Goal: Information Seeking & Learning: Find specific fact

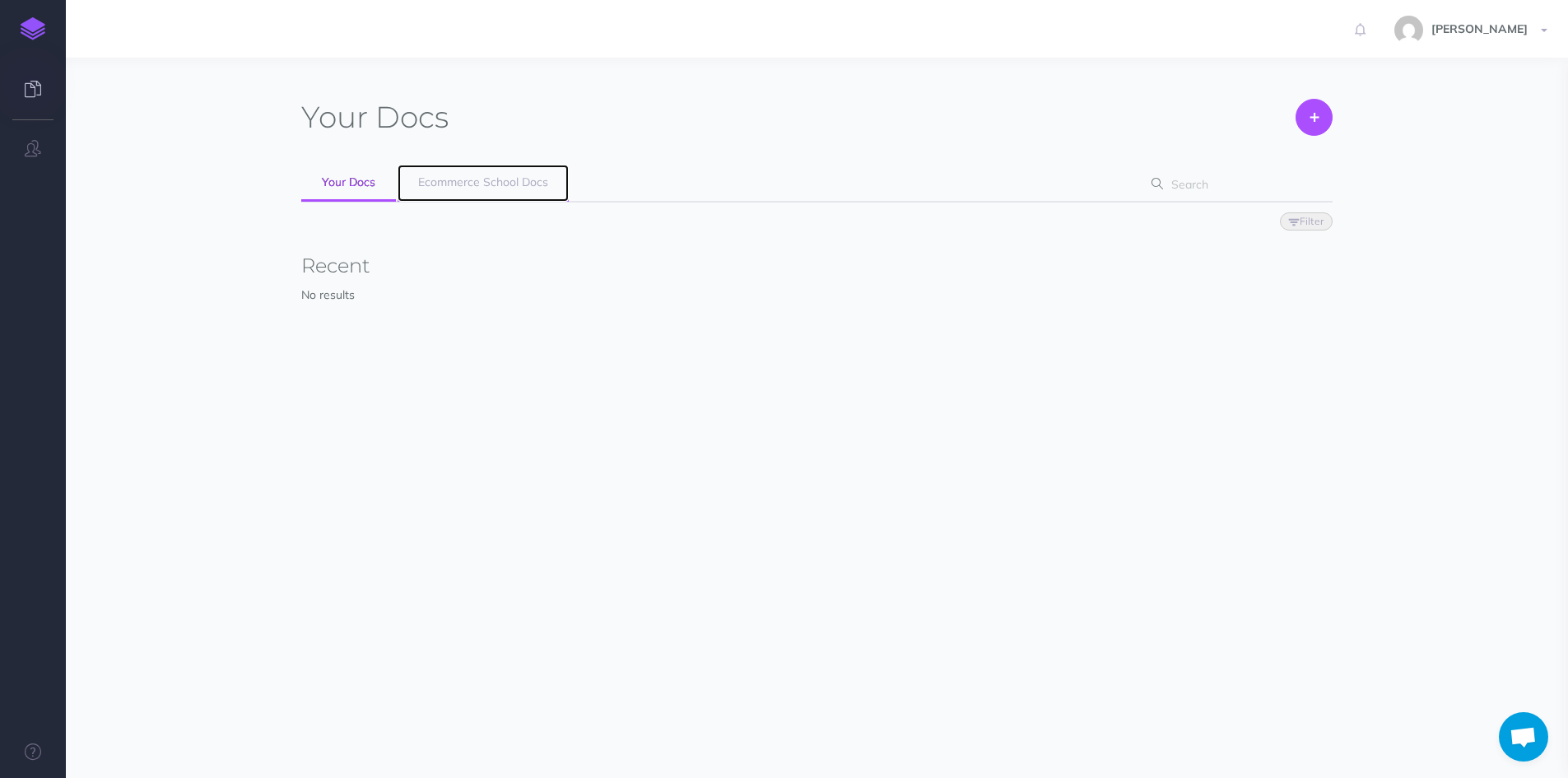
click at [444, 180] on span "Ecommerce School Docs" at bounding box center [482, 182] width 130 height 15
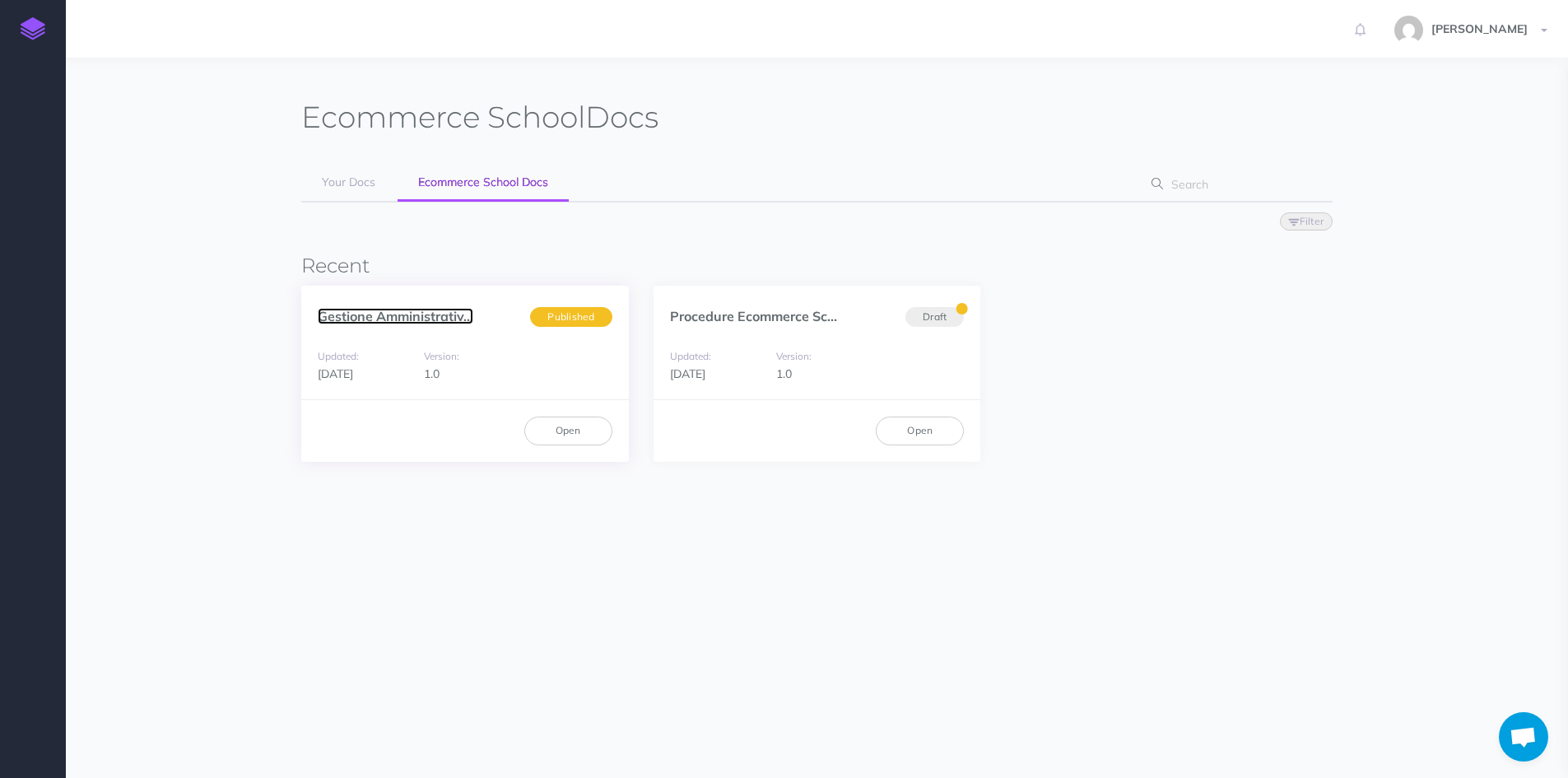
click at [404, 314] on link "Gestione Amministrativ..." at bounding box center [395, 315] width 156 height 16
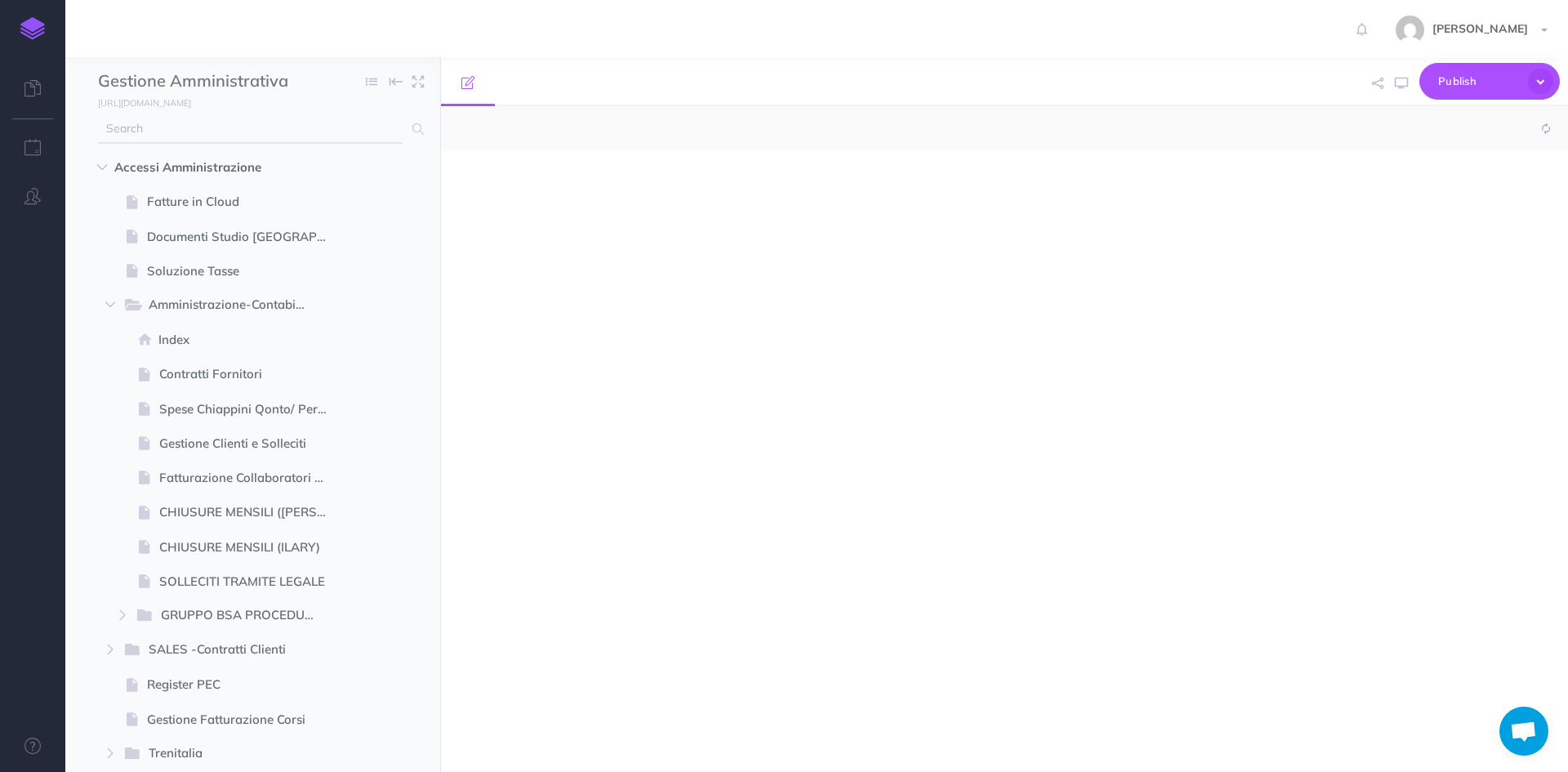
click at [228, 132] on input "text" at bounding box center [250, 128] width 304 height 29
select select "null"
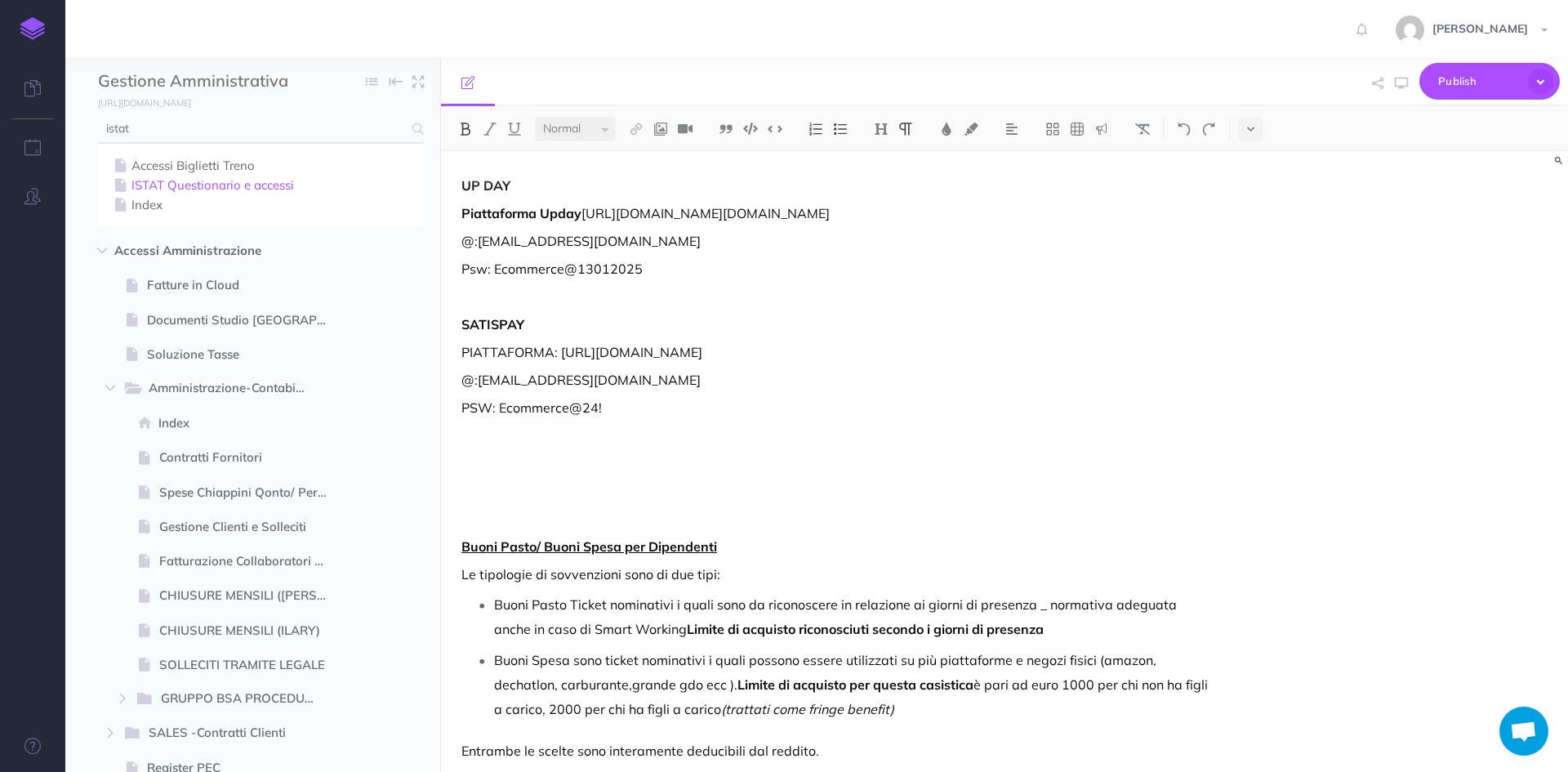
type input "istat"
click at [203, 189] on link "ISTAT Questionario e accessi" at bounding box center [261, 185] width 302 height 20
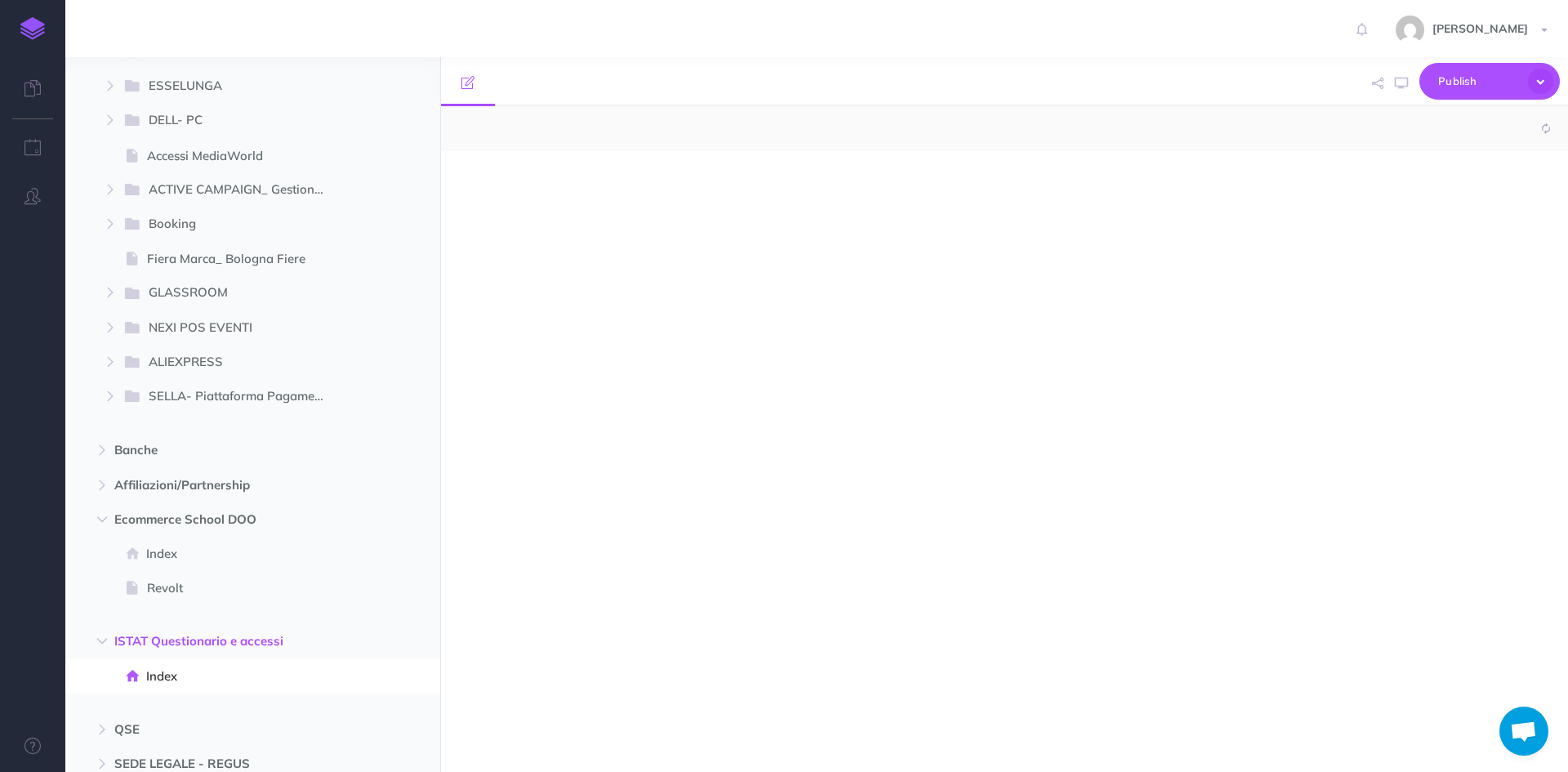
select select "null"
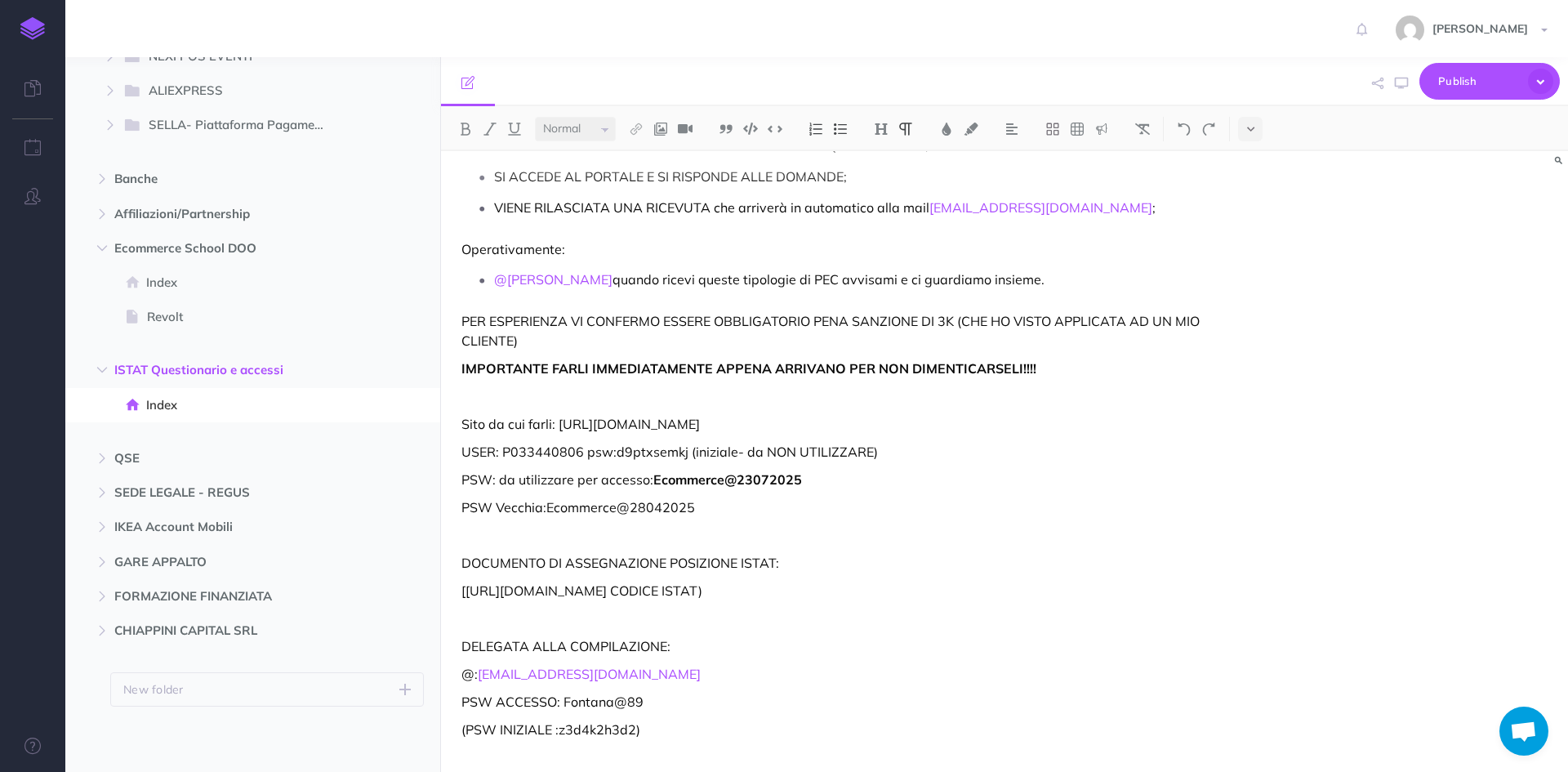
scroll to position [192, 0]
drag, startPoint x: 703, startPoint y: 401, endPoint x: 570, endPoint y: 403, distance: 133.0
click at [560, 414] on p "Sito da cui farli: [URL][DOMAIN_NAME]" at bounding box center [836, 423] width 748 height 20
drag, startPoint x: 821, startPoint y: 463, endPoint x: 657, endPoint y: 462, distance: 164.0
click at [657, 469] on p "PSW: da utilizzare per accesso: Ecommerce@23072025" at bounding box center [836, 479] width 748 height 20
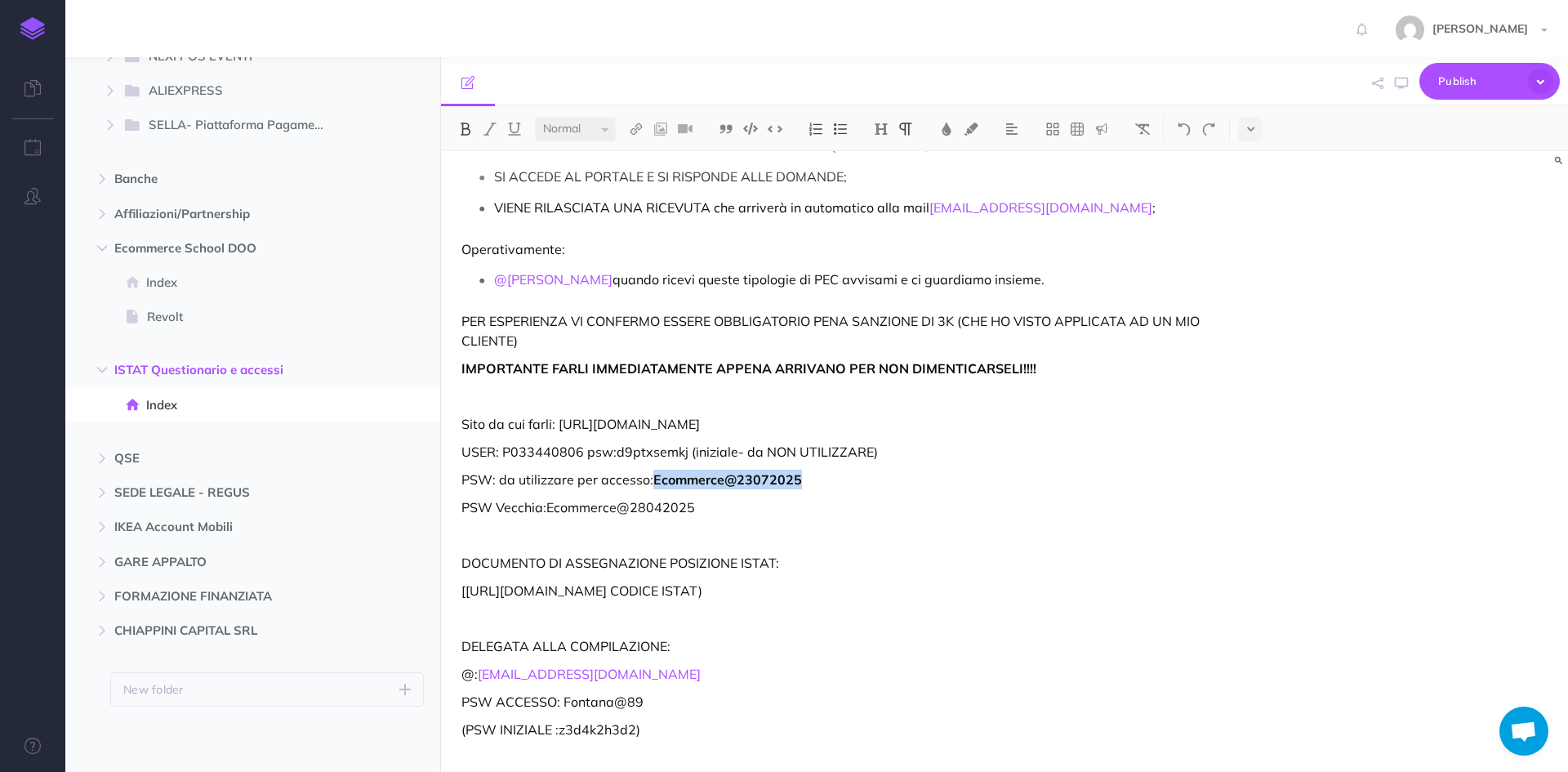
copy strong "Ecommerce@23072025"
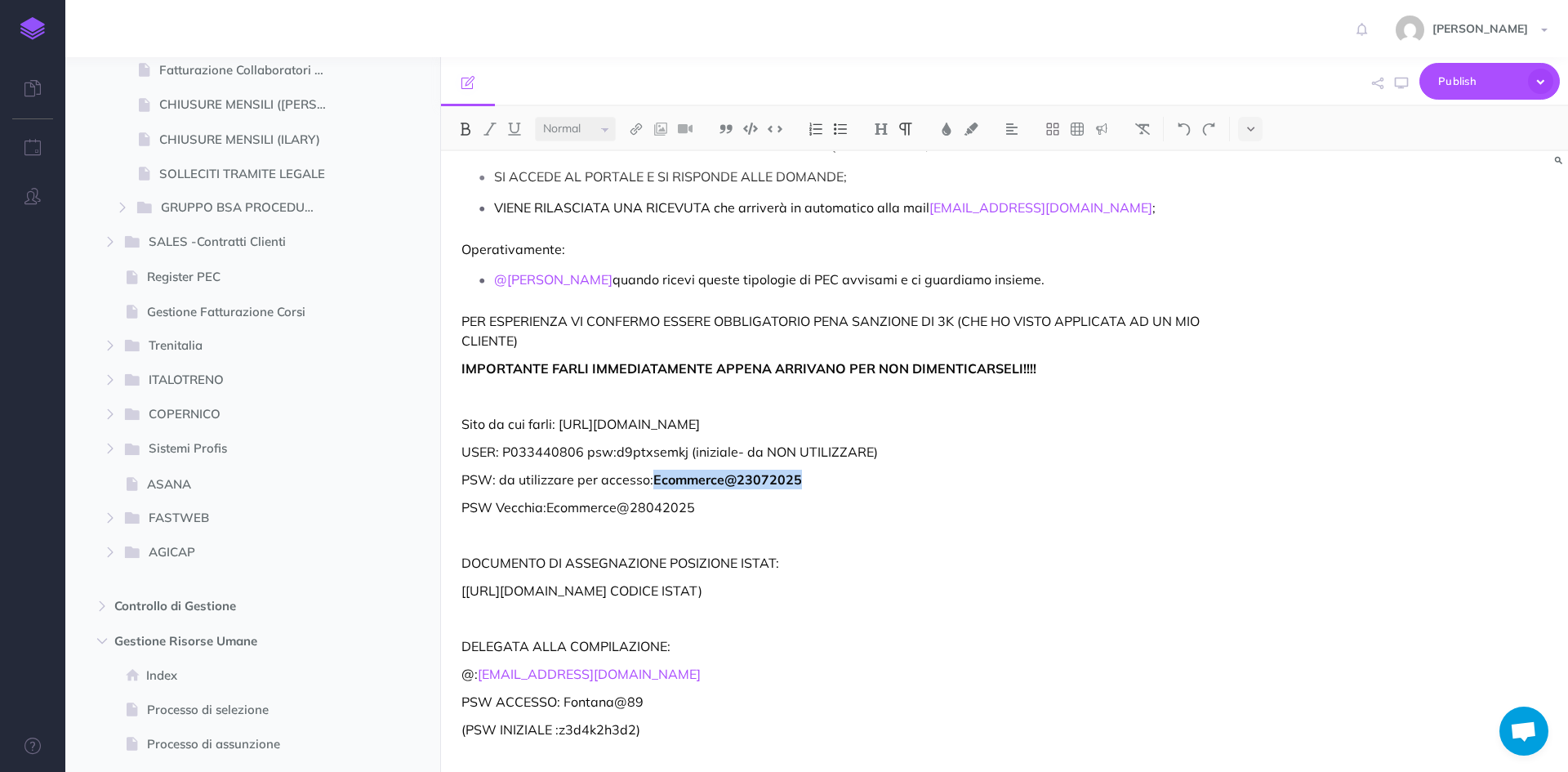
scroll to position [0, 0]
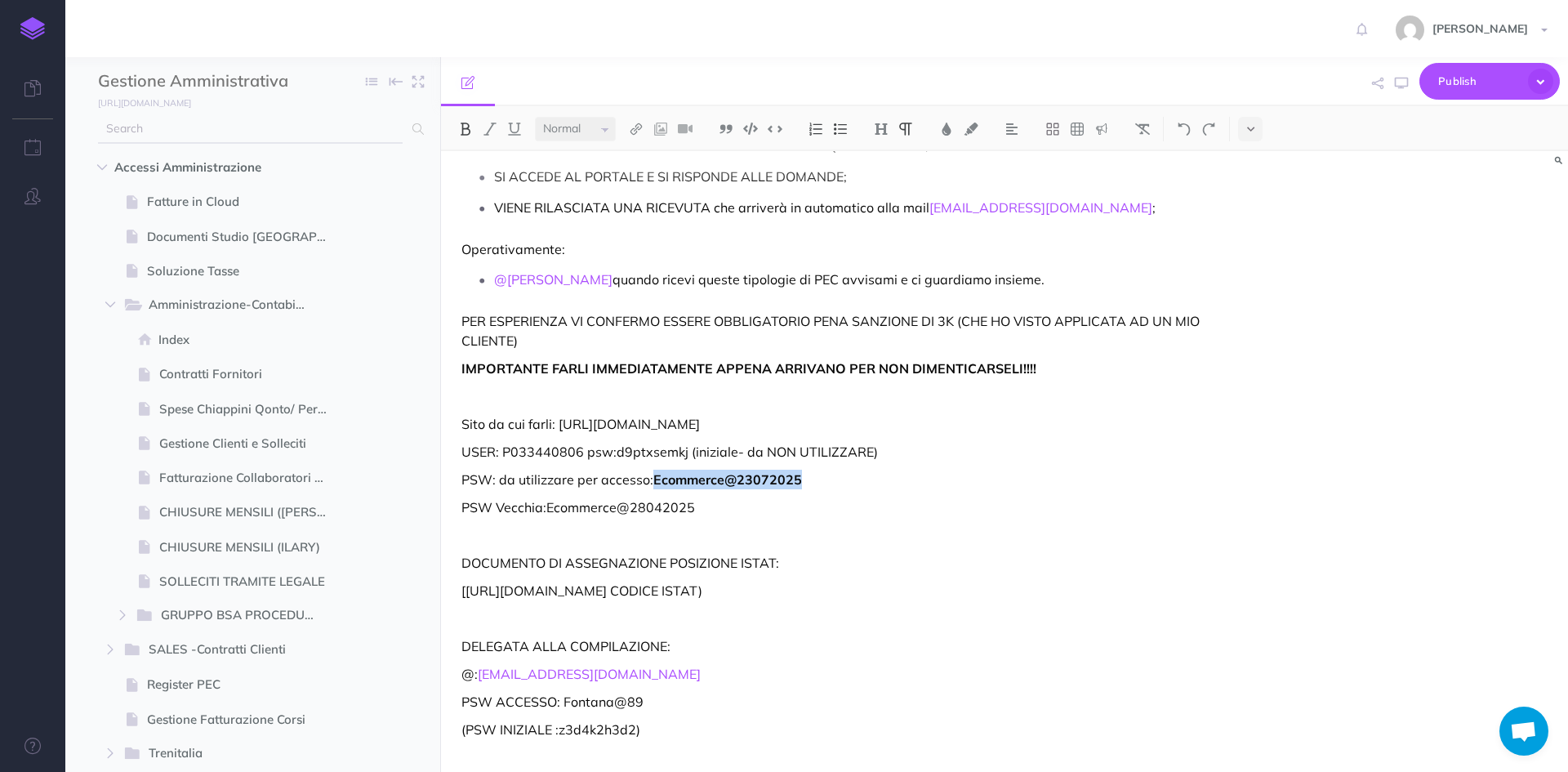
click at [269, 128] on input "text" at bounding box center [250, 128] width 304 height 29
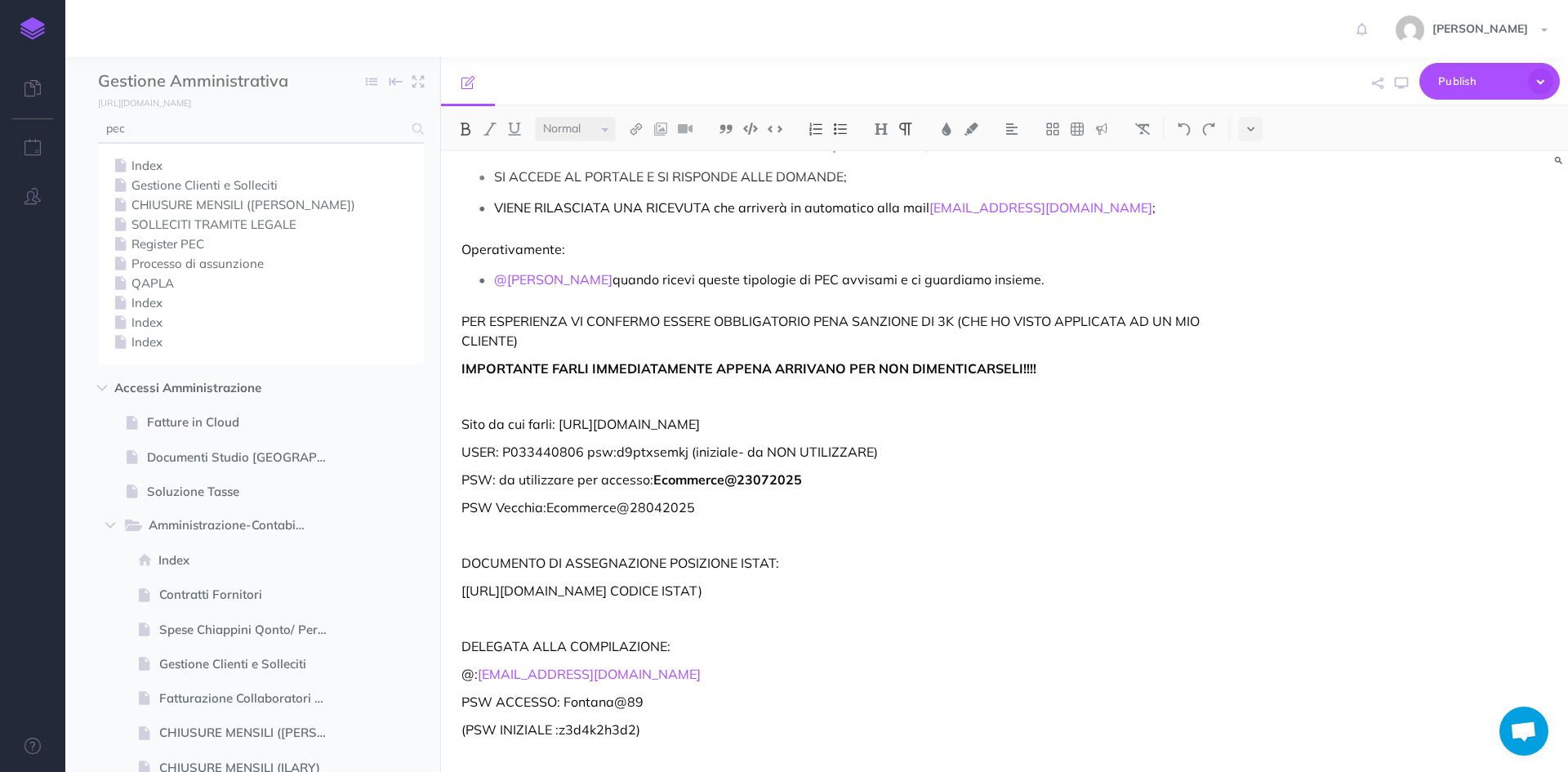
type input "pec"
click at [172, 244] on link "Register PEC" at bounding box center [261, 244] width 302 height 20
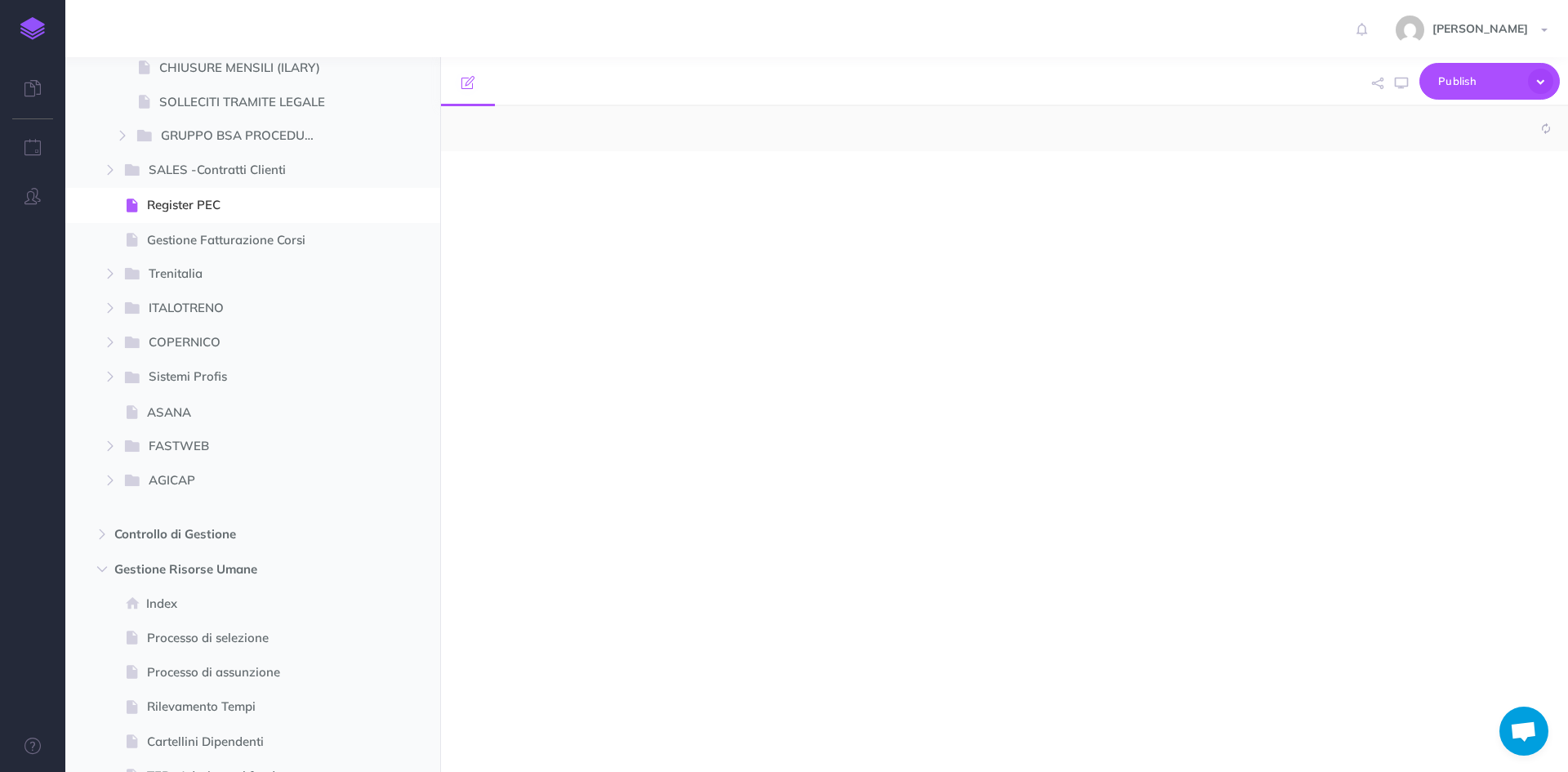
scroll to position [536, 0]
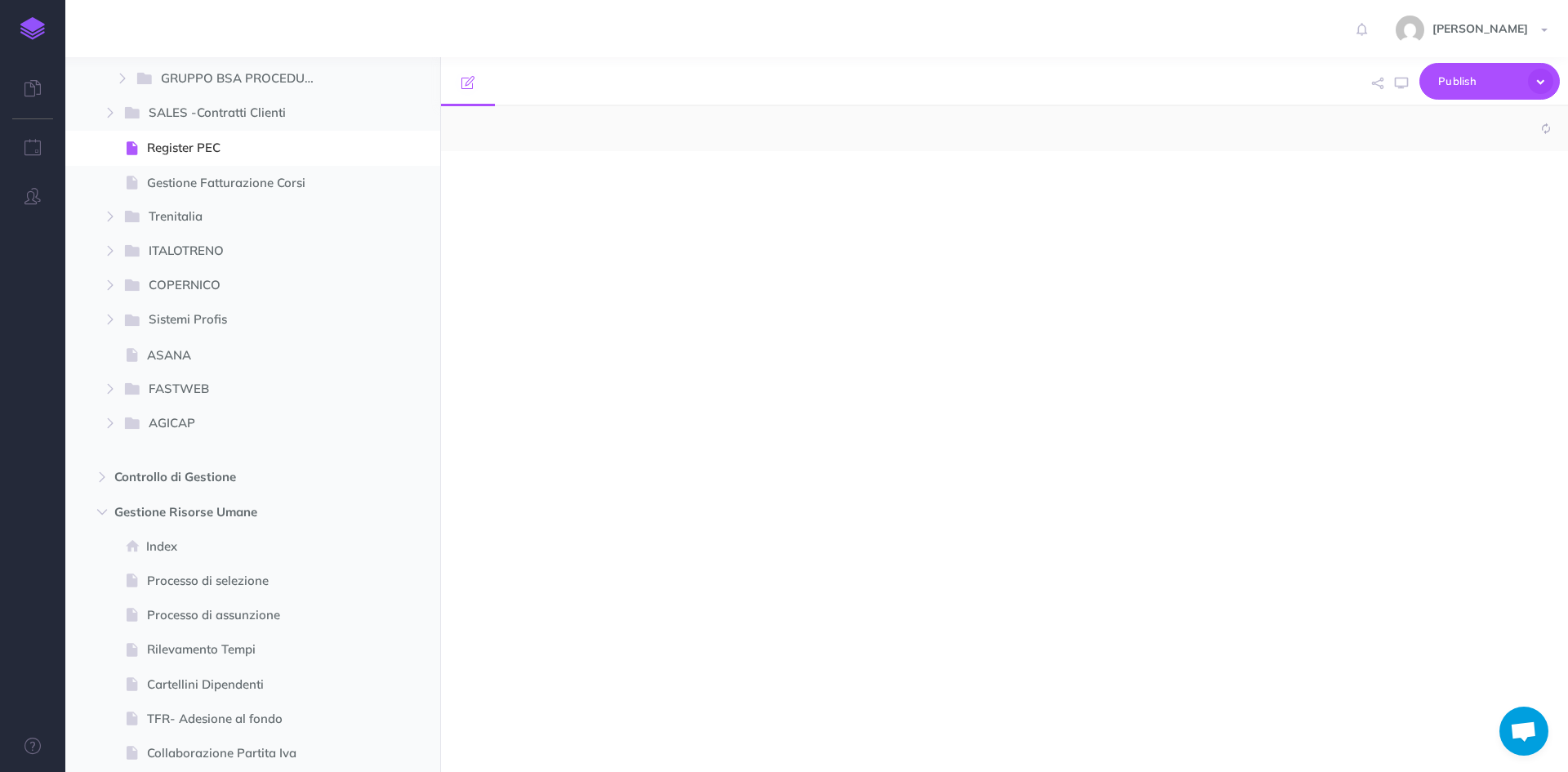
select select "null"
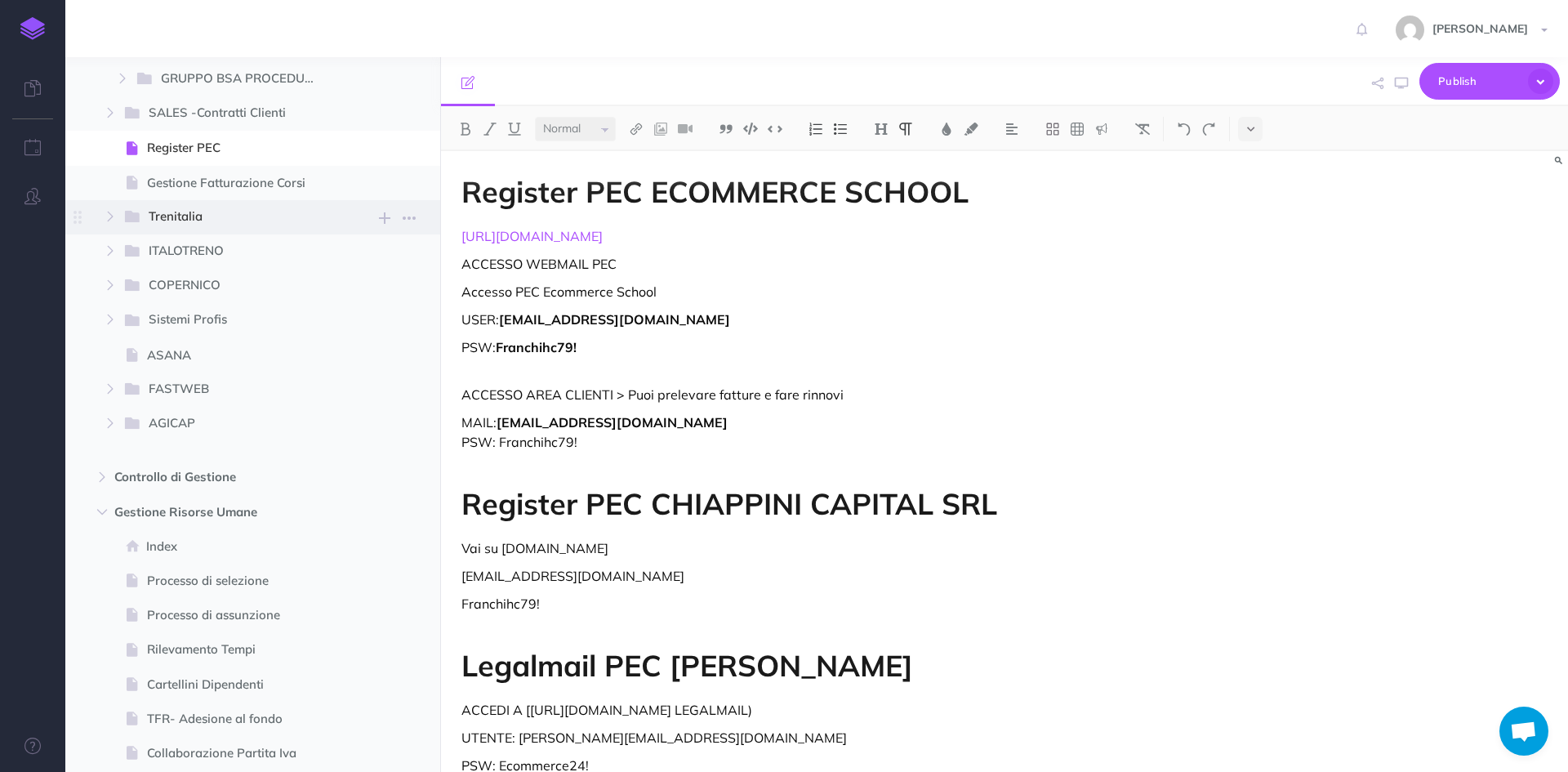
drag, startPoint x: 669, startPoint y: 228, endPoint x: 432, endPoint y: 232, distance: 237.0
click at [432, 233] on div "Gestione Amministrativa e Finanziaria Ecommerce School Collapse all Expand all …" at bounding box center [816, 415] width 1502 height 715
copy link "[URL][DOMAIN_NAME]"
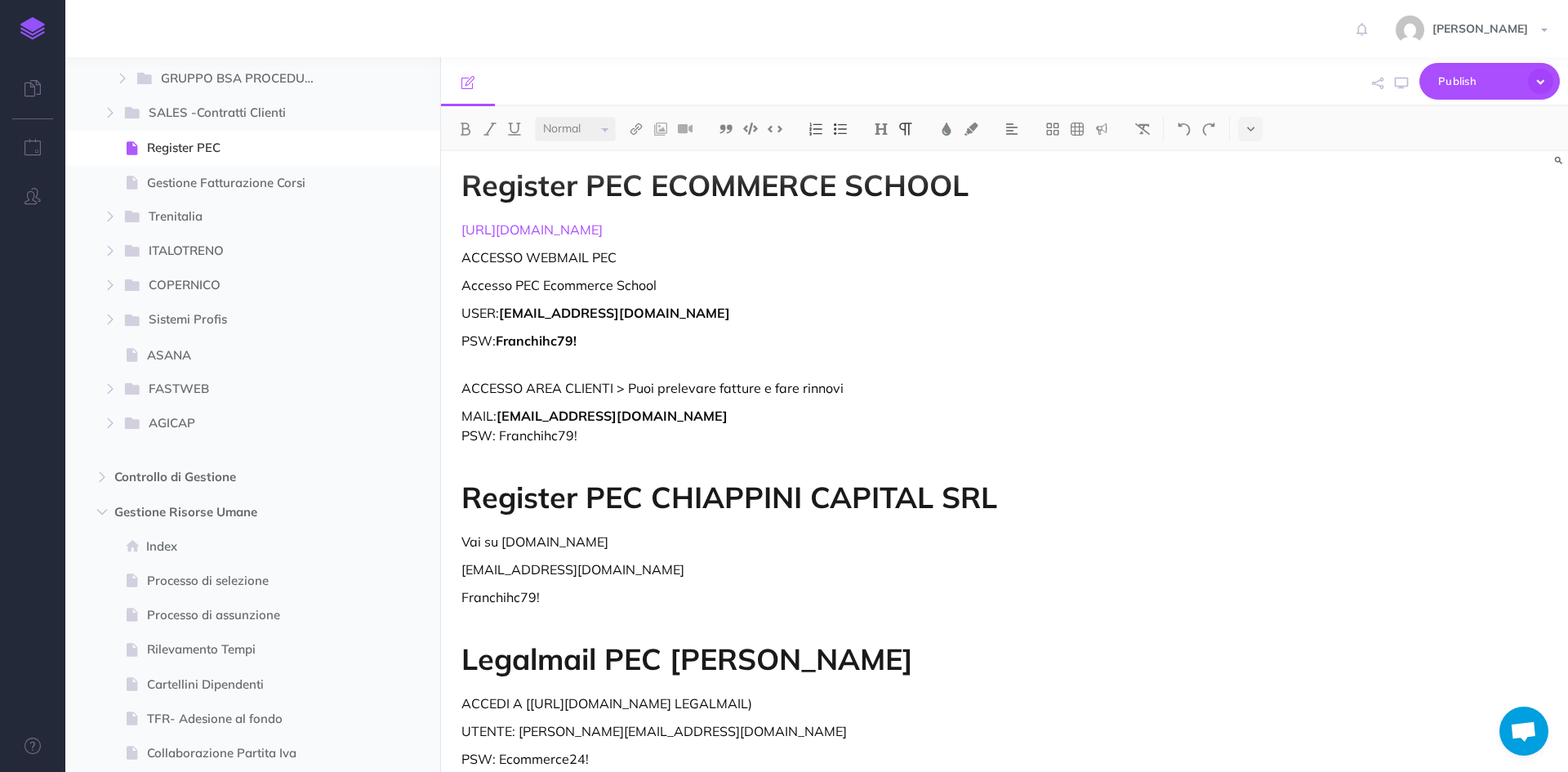
scroll to position [0, 0]
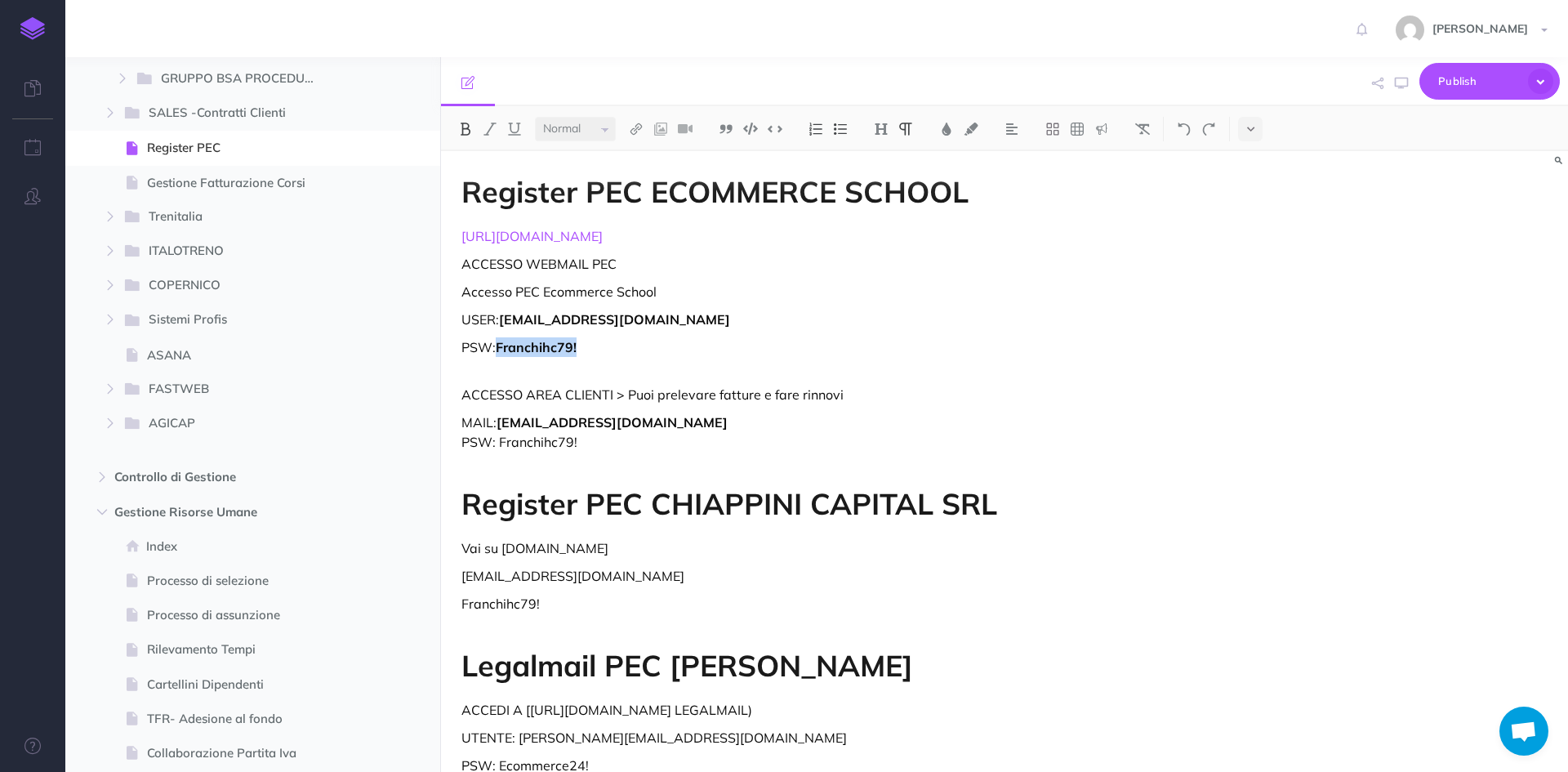
drag, startPoint x: 582, startPoint y: 352, endPoint x: 499, endPoint y: 344, distance: 83.4
click at [499, 344] on p "PSW: Franchihc79!" at bounding box center [836, 357] width 748 height 40
copy strong "Franchihc79!"
drag, startPoint x: 571, startPoint y: 321, endPoint x: 506, endPoint y: 316, distance: 65.2
click at [504, 318] on p "USER: [EMAIL_ADDRESS][DOMAIN_NAME]" at bounding box center [836, 319] width 748 height 20
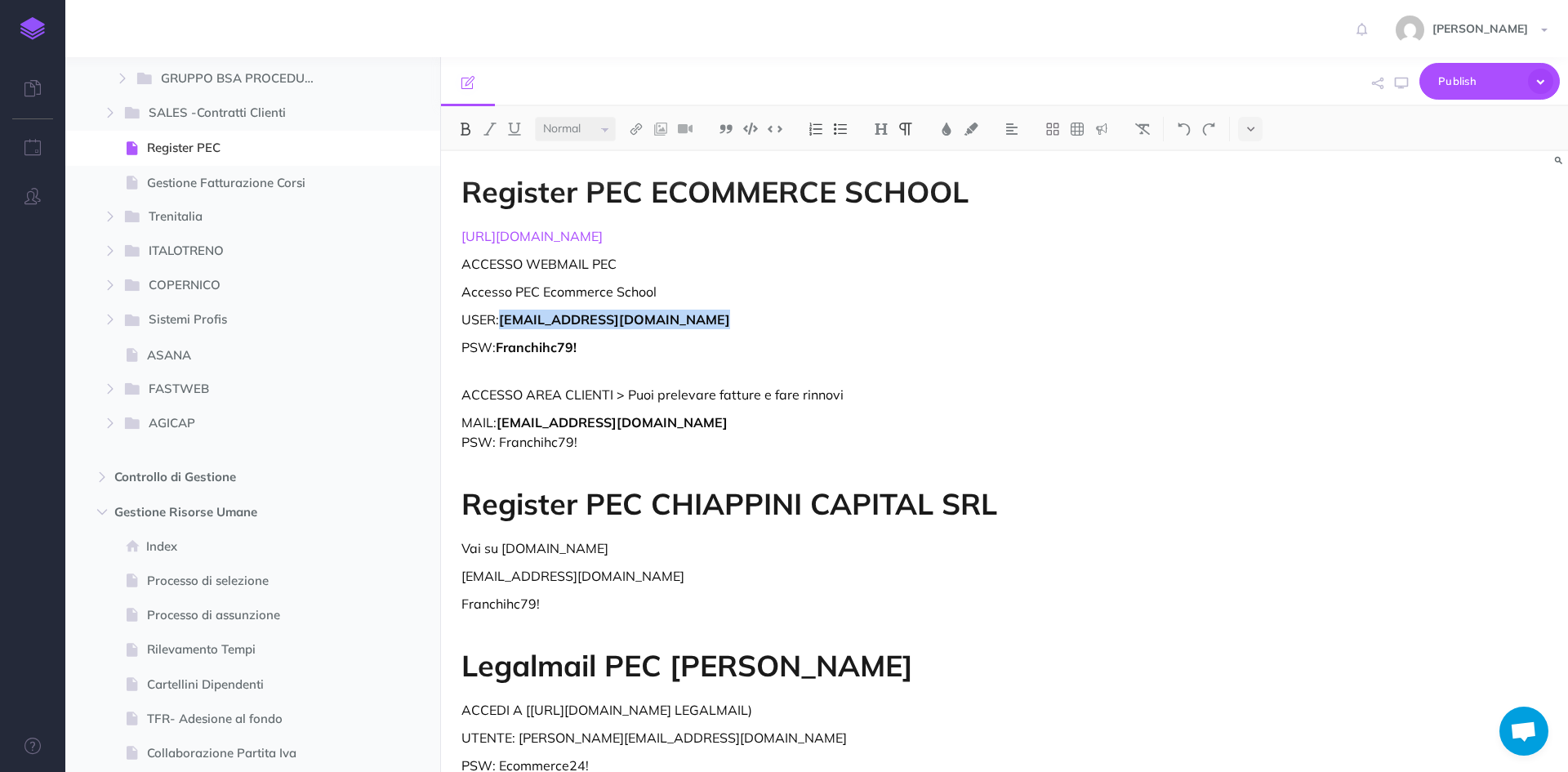
copy strong "[EMAIL_ADDRESS][DOMAIN_NAME]"
